Goal: Find specific page/section: Find specific page/section

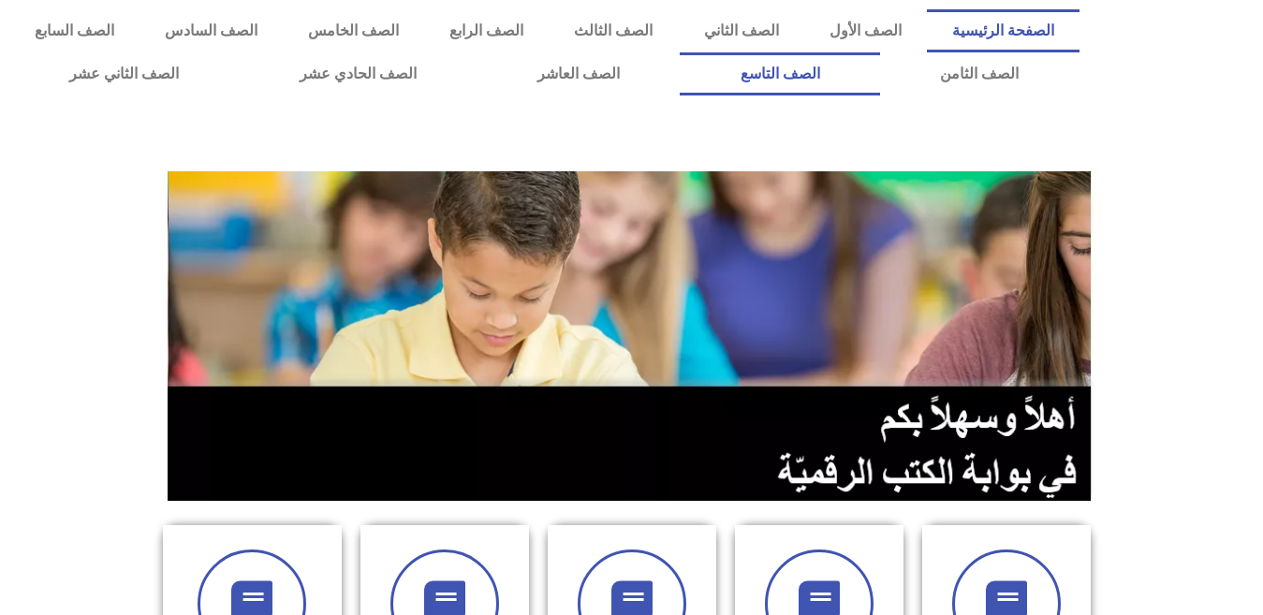
click at [680, 52] on link "الصف التاسع" at bounding box center [780, 73] width 200 height 43
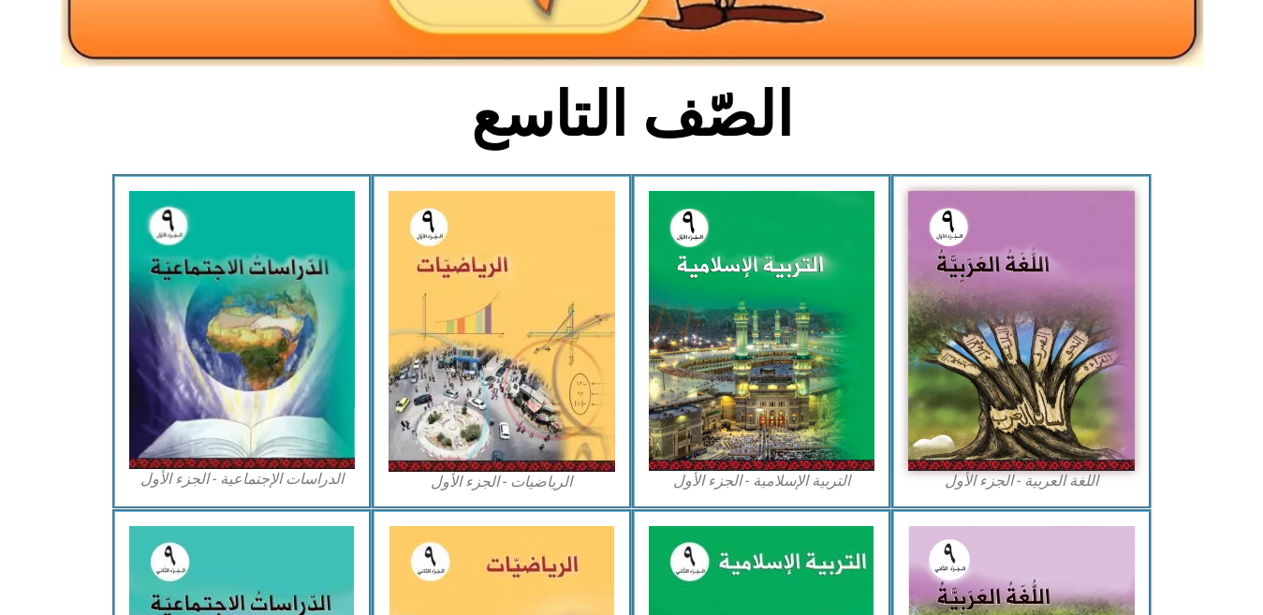
scroll to position [412, 0]
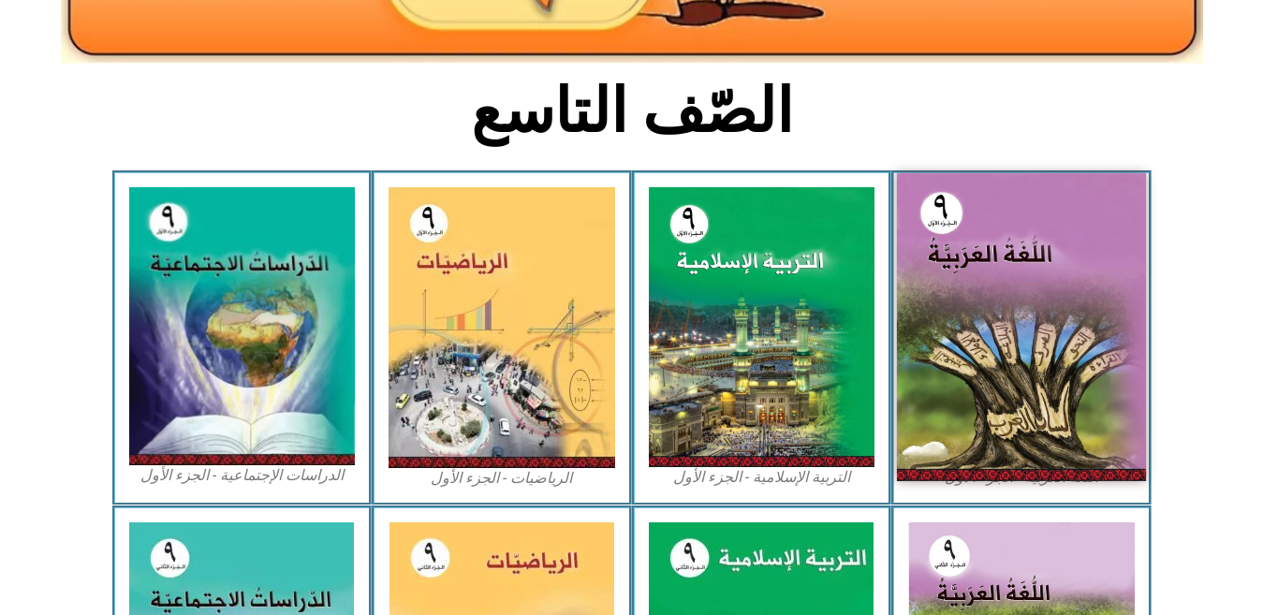
click at [1017, 305] on img at bounding box center [1021, 327] width 249 height 308
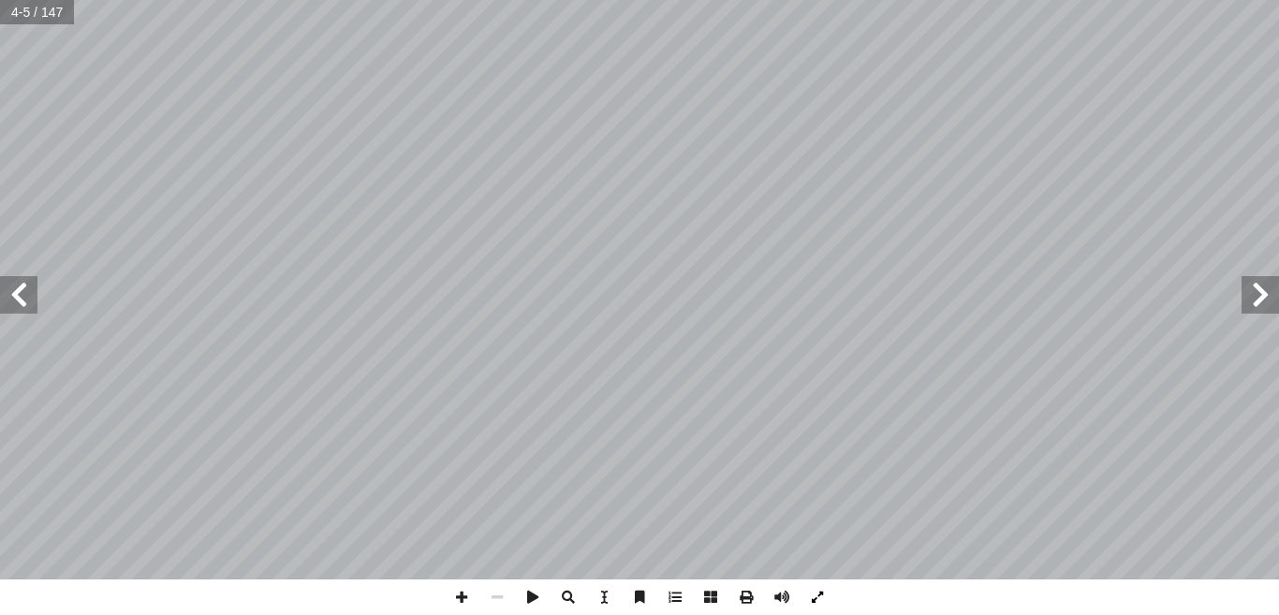
click at [817, 592] on span at bounding box center [817, 597] width 36 height 36
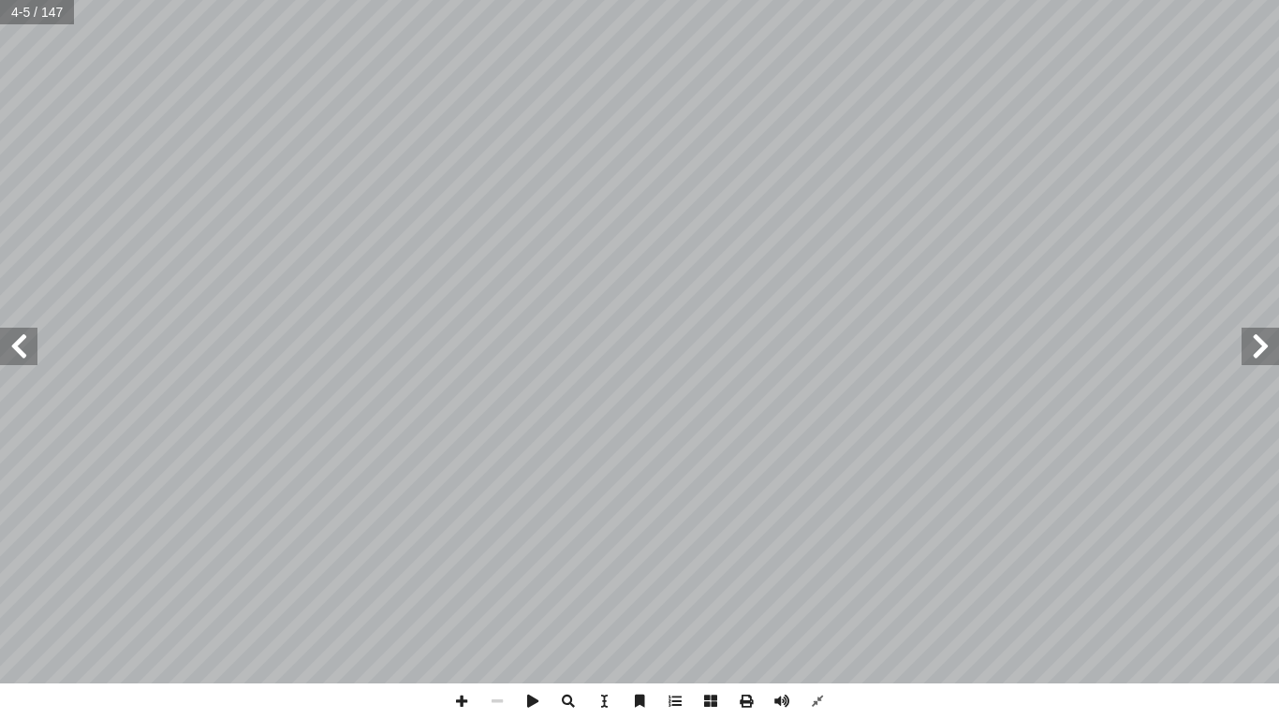
click at [457, 614] on span at bounding box center [462, 701] width 36 height 36
click at [8, 339] on span at bounding box center [18, 346] width 37 height 37
click at [497, 614] on span at bounding box center [497, 701] width 36 height 36
click at [20, 357] on span at bounding box center [18, 346] width 37 height 37
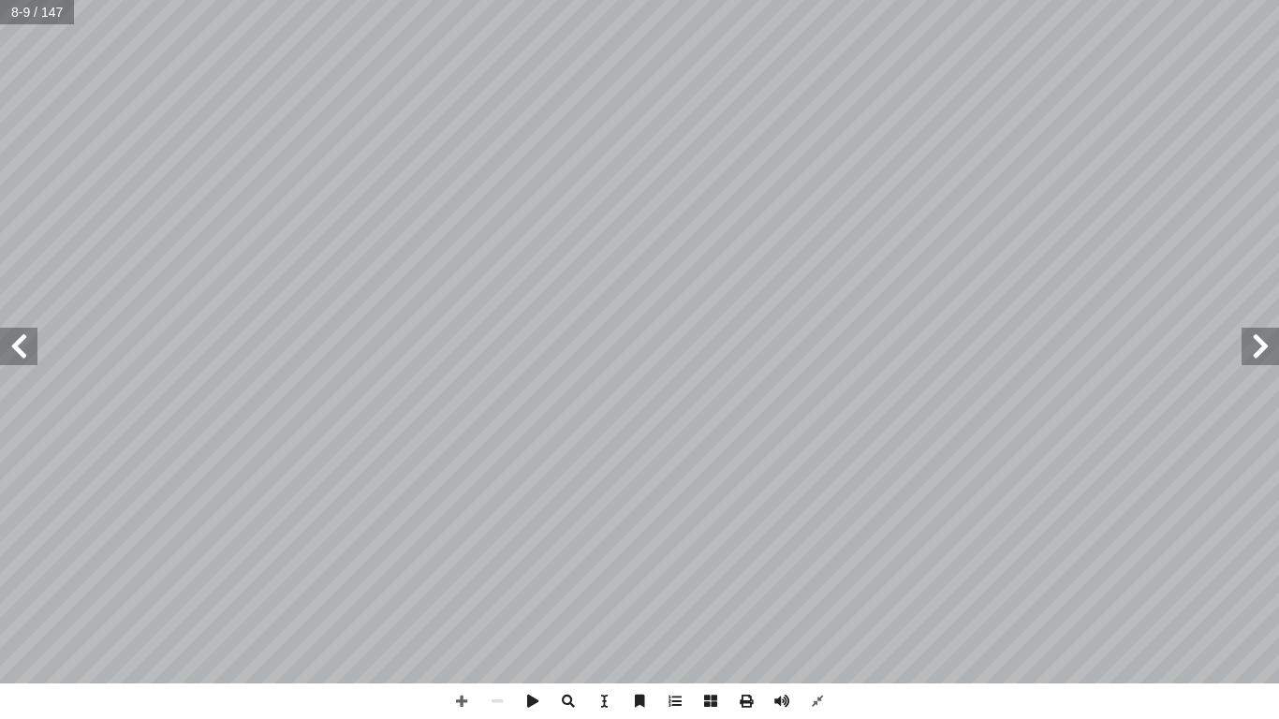
click at [20, 357] on span at bounding box center [18, 346] width 37 height 37
click at [804, 614] on span at bounding box center [817, 701] width 36 height 36
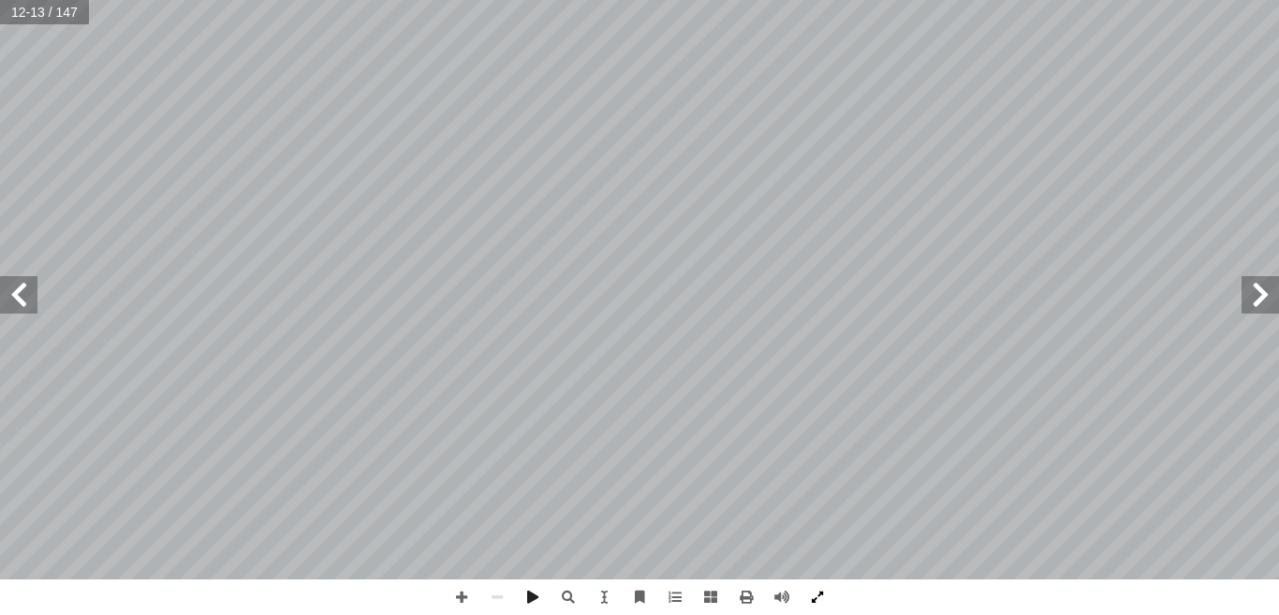
click at [814, 581] on span at bounding box center [817, 597] width 36 height 36
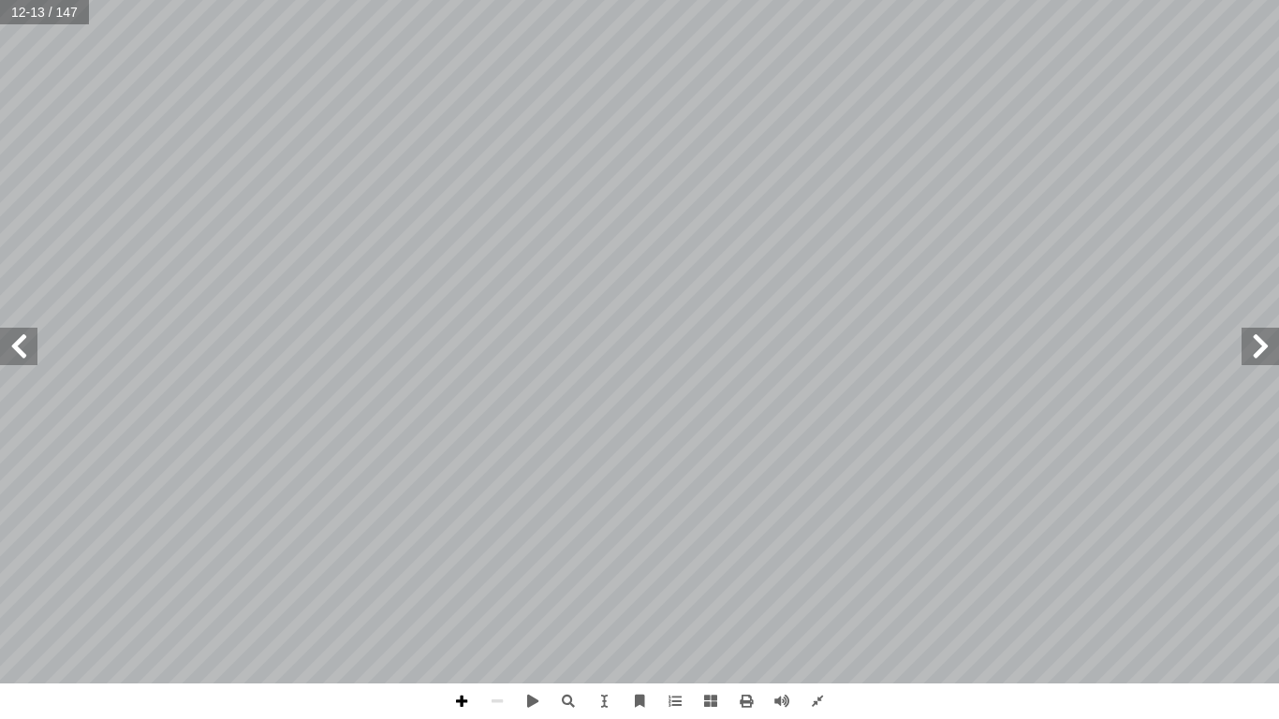
click at [471, 614] on span at bounding box center [462, 701] width 36 height 36
click at [461, 614] on span at bounding box center [462, 701] width 36 height 36
click at [504, 614] on span at bounding box center [497, 701] width 36 height 36
click at [468, 614] on span at bounding box center [462, 701] width 36 height 36
click at [812, 614] on span at bounding box center [817, 701] width 36 height 36
